Goal: Transaction & Acquisition: Purchase product/service

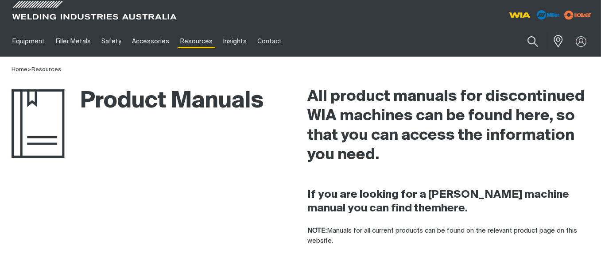
scroll to position [133, 0]
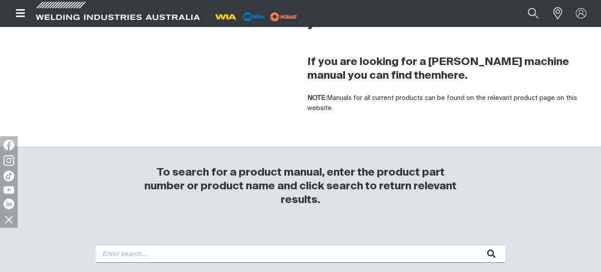
click at [196, 253] on input "search" at bounding box center [301, 254] width 410 height 17
type input "W65"
click at [478, 246] on button "submit" at bounding box center [492, 254] width 28 height 17
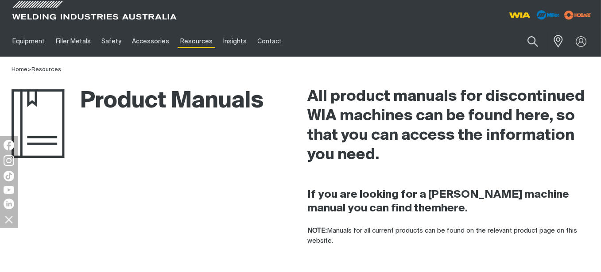
scroll to position [222, 0]
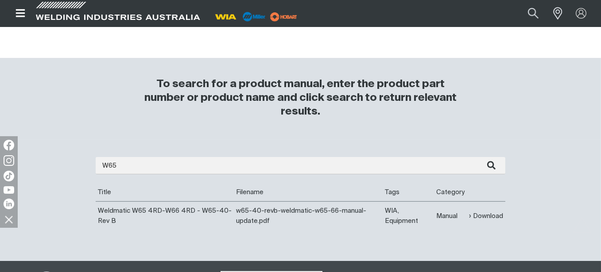
click at [577, 11] on img at bounding box center [581, 13] width 11 height 11
click at [558, 28] on link "Partner Login" at bounding box center [544, 30] width 97 height 16
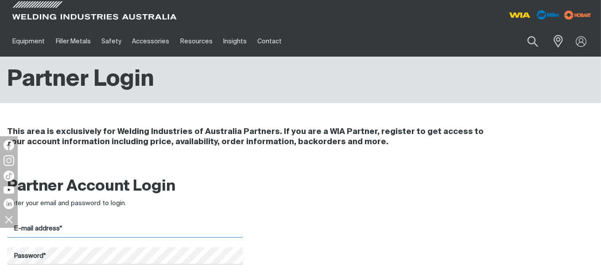
type input "[EMAIL_ADDRESS][DOMAIN_NAME]"
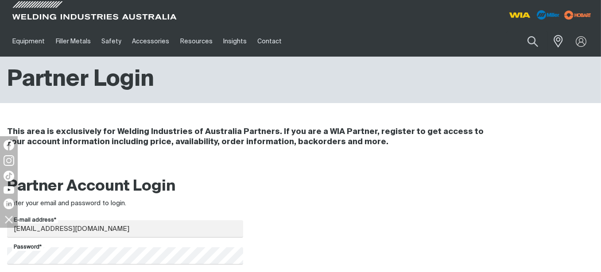
scroll to position [133, 0]
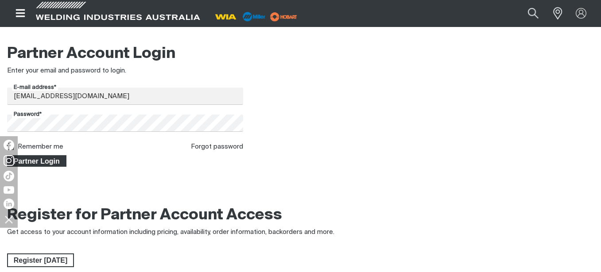
click at [39, 163] on span "Partner Login" at bounding box center [37, 162] width 58 height 12
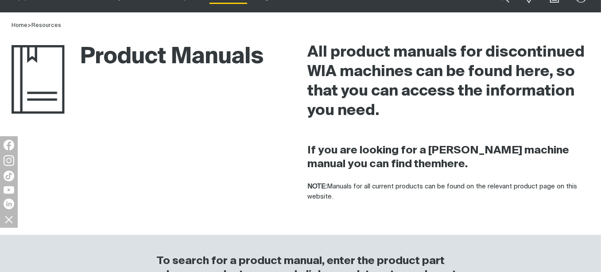
scroll to position [310, 0]
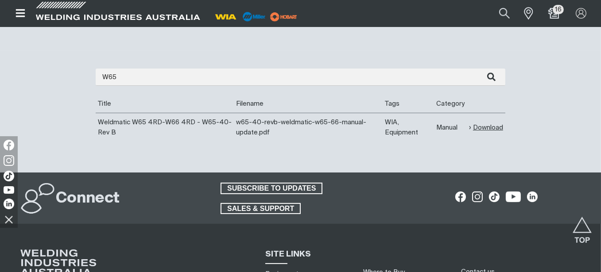
click at [483, 126] on link "Download" at bounding box center [486, 128] width 34 height 10
drag, startPoint x: 463, startPoint y: 34, endPoint x: 504, endPoint y: 15, distance: 45.2
click at [463, 34] on div "To search for a product manual, enter the product part number or product name a…" at bounding box center [300, 14] width 335 height 73
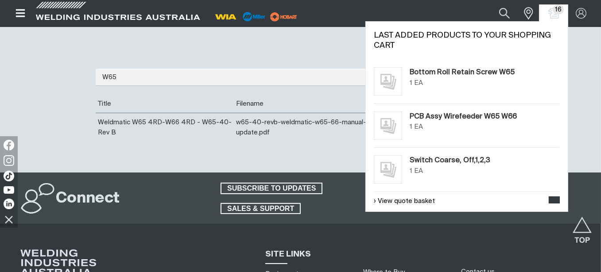
click at [554, 12] on span "16" at bounding box center [559, 9] width 12 height 9
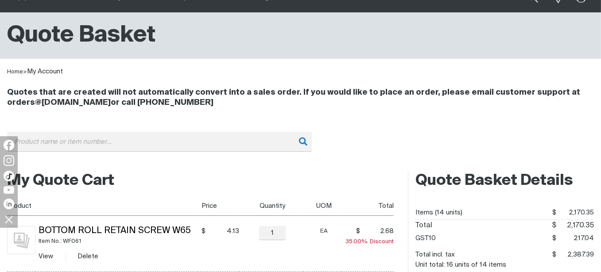
scroll to position [133, 0]
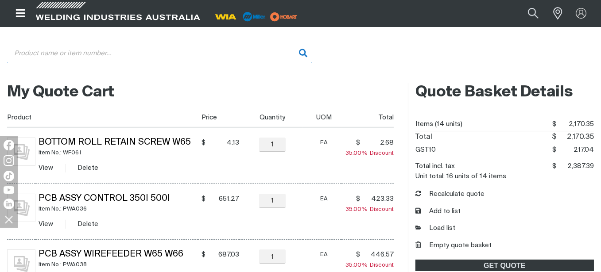
click at [82, 56] on input "Search" at bounding box center [159, 53] width 305 height 20
paste input "WF058"
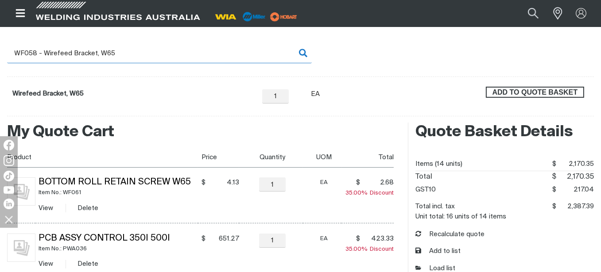
type input "WF058 - Wirefeed Bracket, W65"
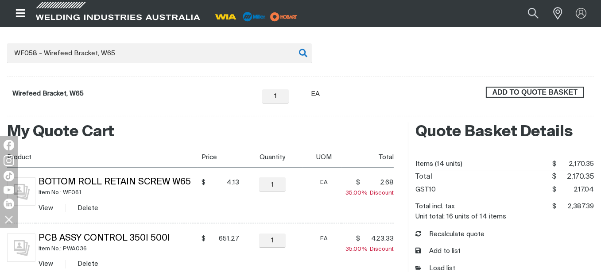
click at [534, 97] on span "ADD TO QUOTE BASKET" at bounding box center [535, 93] width 97 height 12
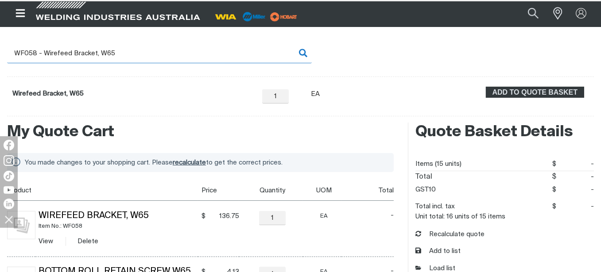
scroll to position [132, 0]
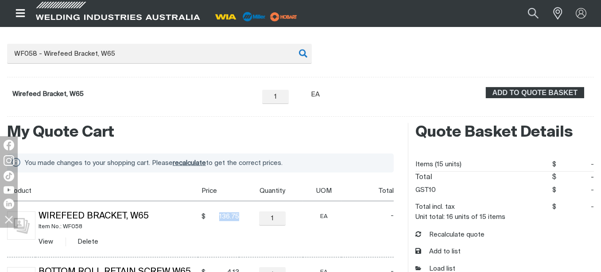
drag, startPoint x: 235, startPoint y: 218, endPoint x: 214, endPoint y: 218, distance: 21.3
click at [214, 218] on span "136.75" at bounding box center [223, 217] width 31 height 9
copy span "136.75"
